Goal: Transaction & Acquisition: Purchase product/service

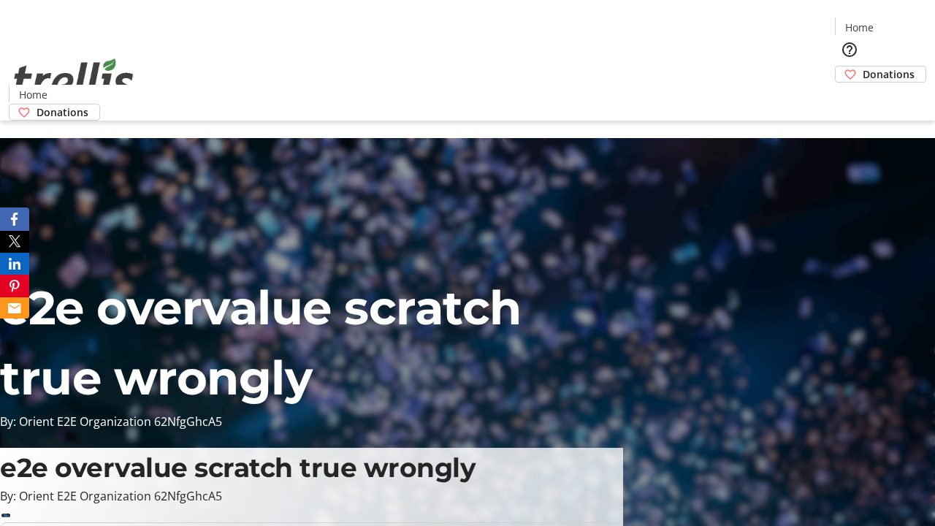
click at [863, 66] on span "Donations" at bounding box center [889, 73] width 52 height 15
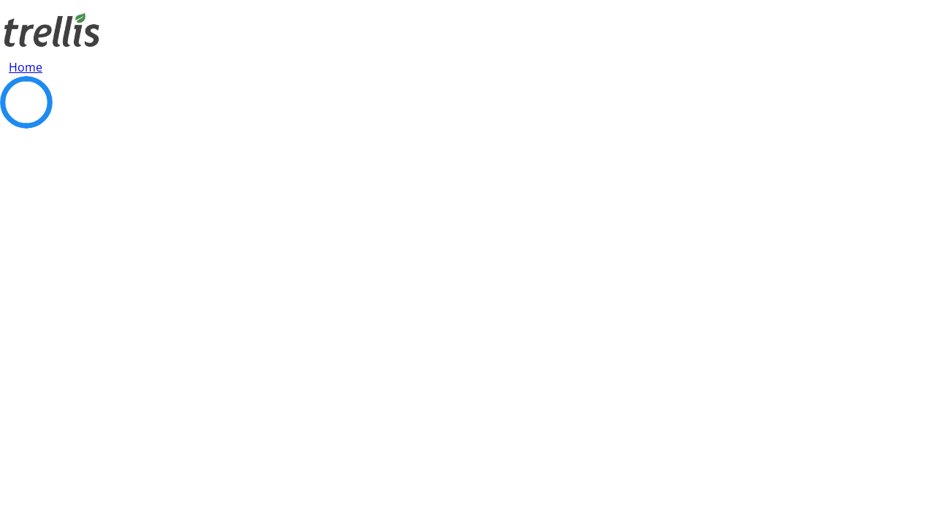
select select "CA"
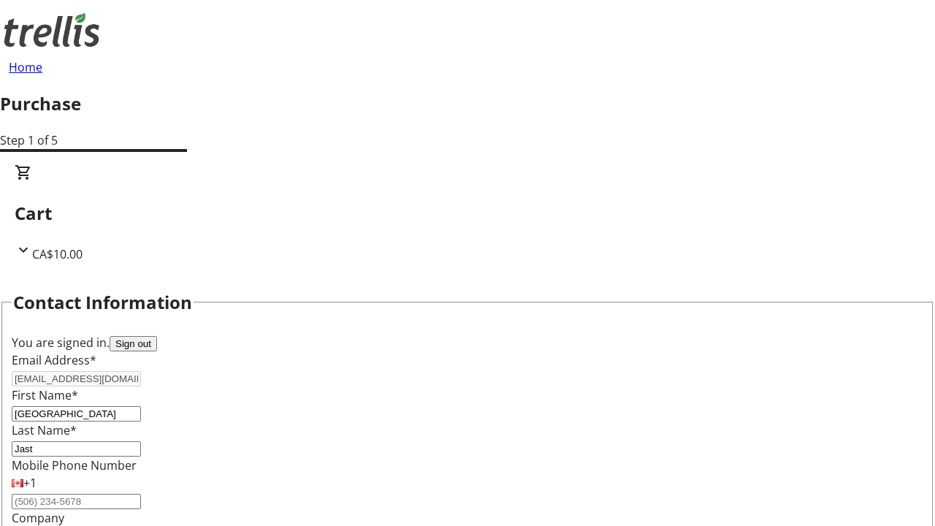
type input "[STREET_ADDRESS][PERSON_NAME]"
type input "Kelowna"
select select "BC"
type input "Kelowna"
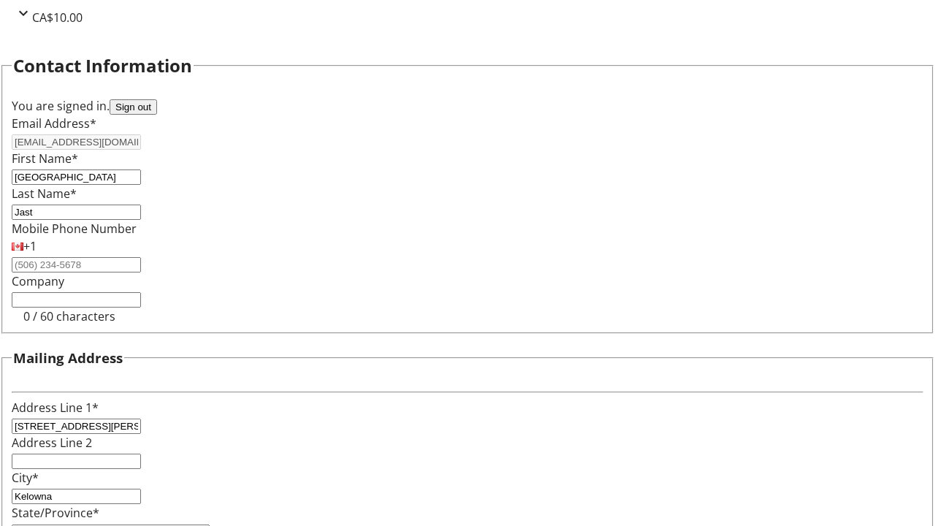
type input "V1Y 0C2"
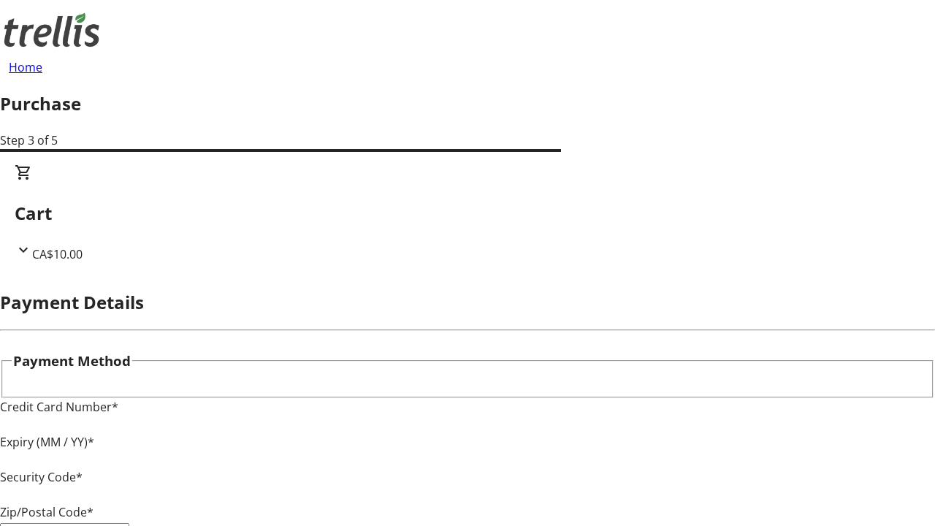
type input "V1Y 0C2"
